Goal: Information Seeking & Learning: Learn about a topic

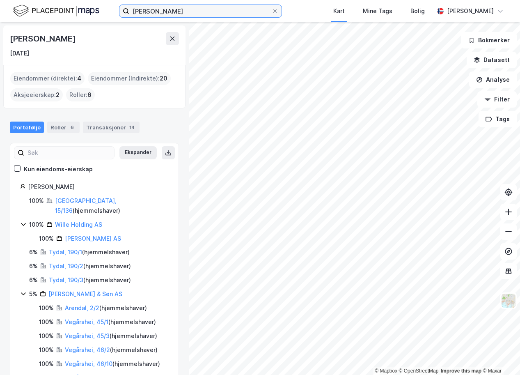
click at [186, 13] on input "[PERSON_NAME]" at bounding box center [200, 11] width 143 height 12
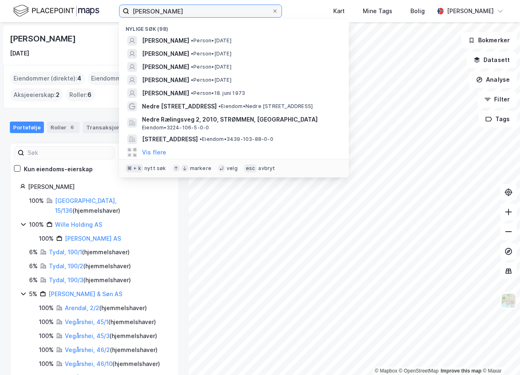
click at [186, 13] on input "[PERSON_NAME]" at bounding box center [200, 11] width 143 height 12
paste input "[STREET_ADDRESS]"
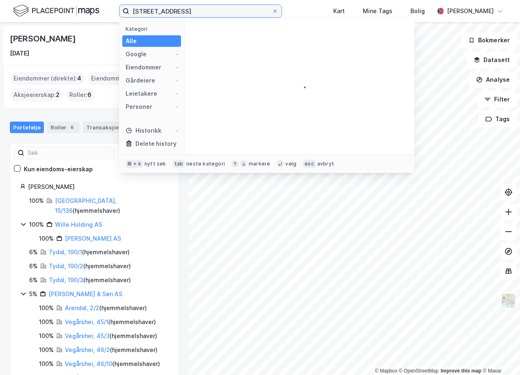
type input "[STREET_ADDRESS]"
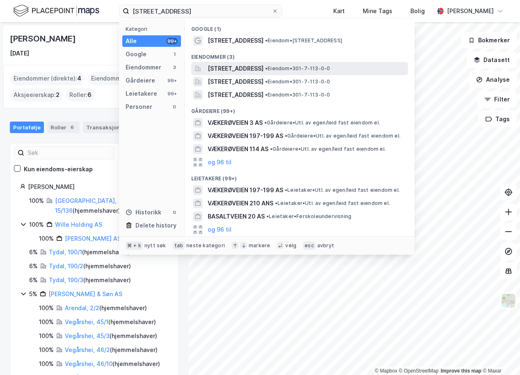
click at [225, 66] on span "[STREET_ADDRESS]" at bounding box center [236, 69] width 56 height 10
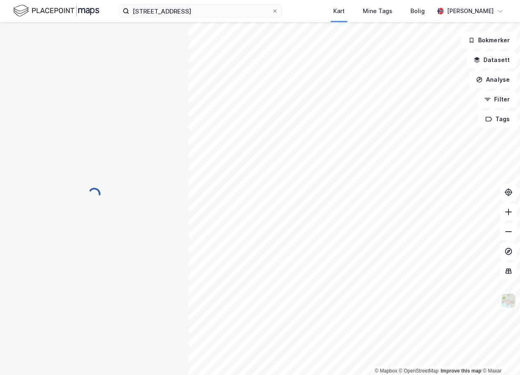
scroll to position [6, 0]
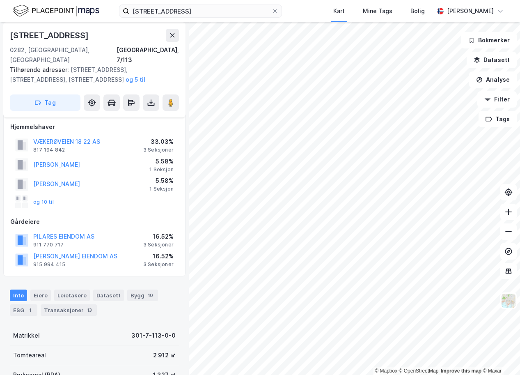
scroll to position [6, 0]
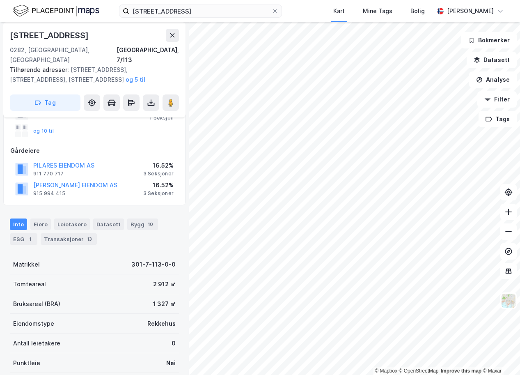
scroll to position [74, 0]
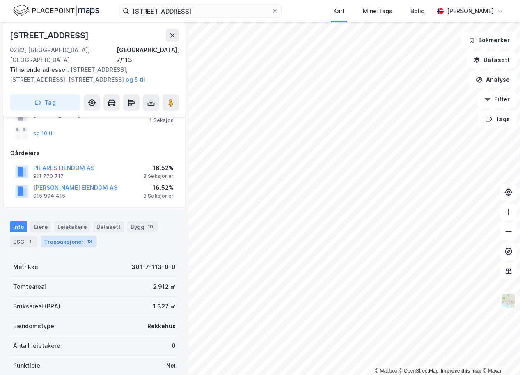
click at [75, 236] on div "Transaksjoner 13" at bounding box center [69, 241] width 56 height 11
